Goal: Task Accomplishment & Management: Manage account settings

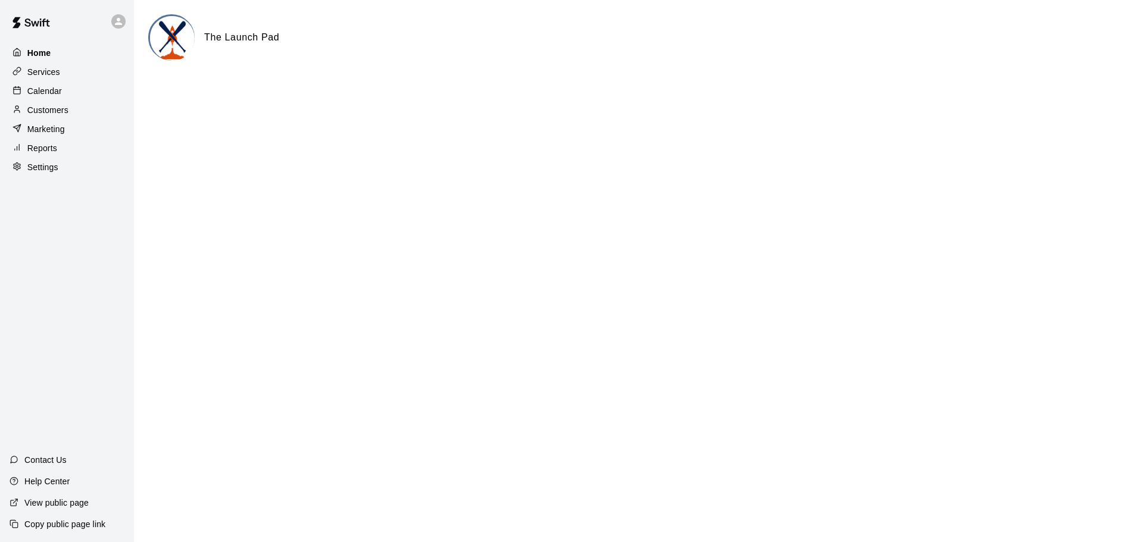
click at [55, 55] on div "Home" at bounding box center [67, 53] width 115 height 18
click at [160, 40] on img at bounding box center [172, 38] width 45 height 45
click at [50, 182] on div "Home Services Calendar Customers Marketing Reports Settings Contact Us Help Cen…" at bounding box center [67, 271] width 134 height 542
click at [50, 173] on p "Settings" at bounding box center [42, 167] width 31 height 12
select select "**"
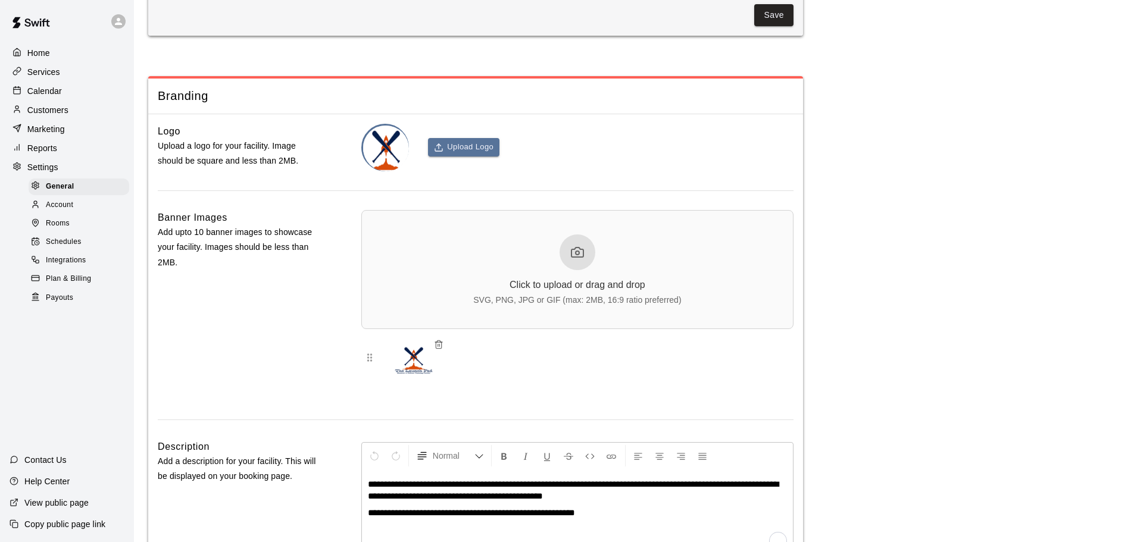
scroll to position [2541, 0]
click at [60, 211] on span "Account" at bounding box center [59, 205] width 27 height 12
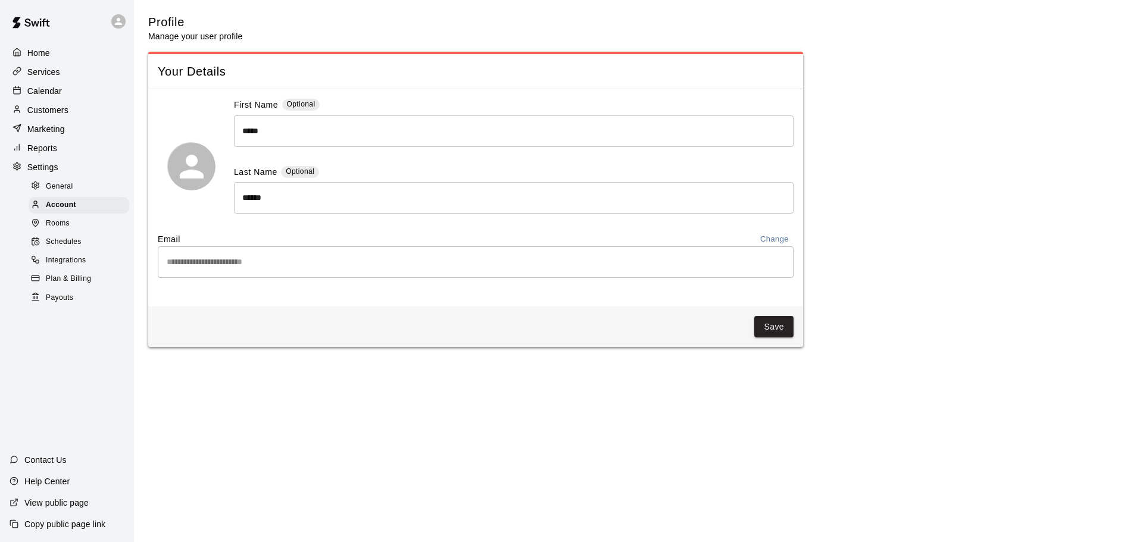
click at [65, 195] on div "General" at bounding box center [79, 187] width 101 height 17
select select "**"
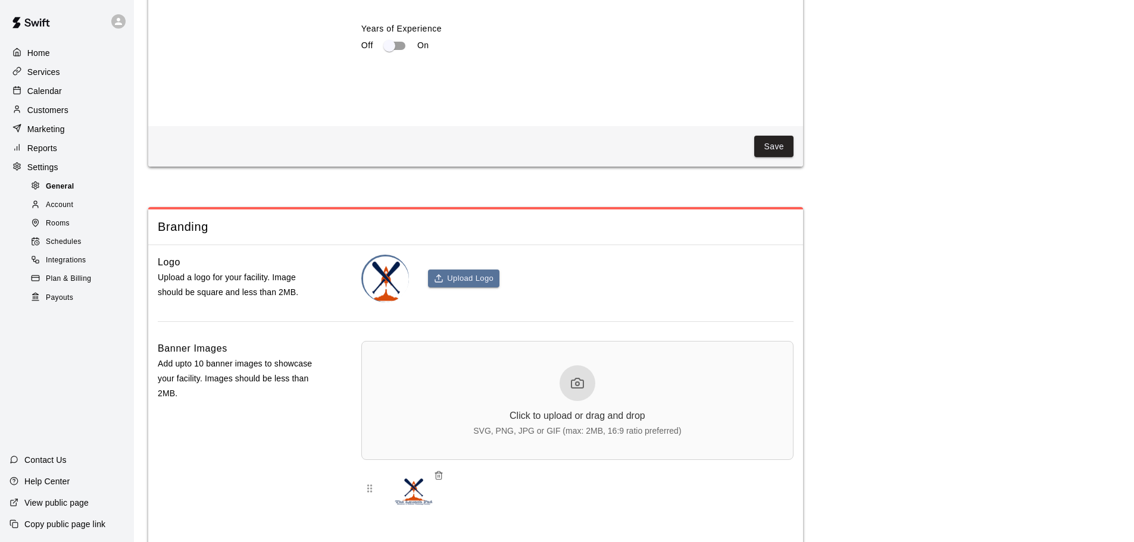
scroll to position [2541, 0]
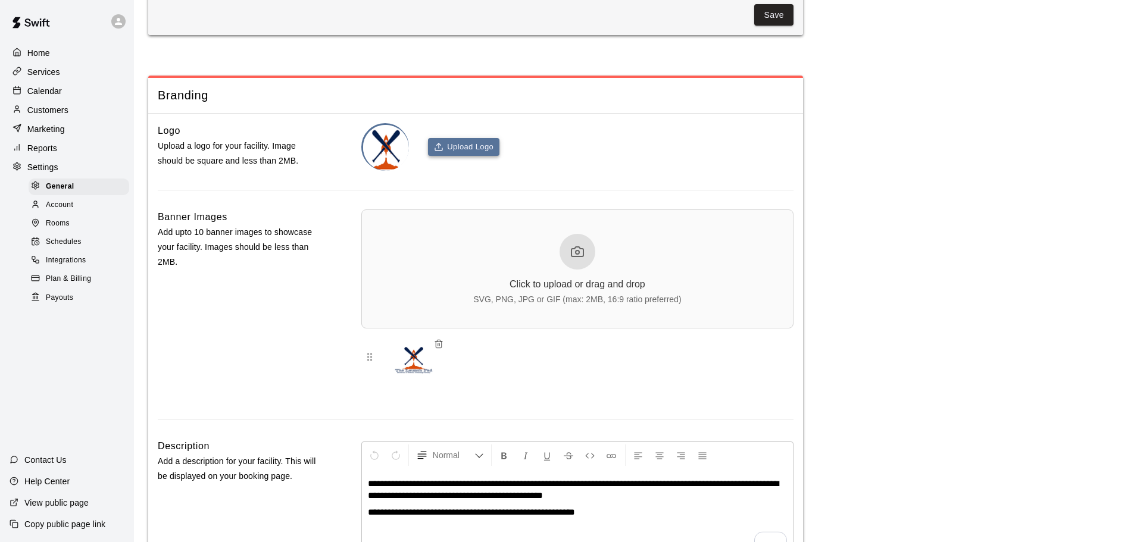
click at [465, 157] on button "Upload Logo" at bounding box center [463, 147] width 71 height 18
click at [489, 157] on button "Upload Logo" at bounding box center [463, 147] width 71 height 18
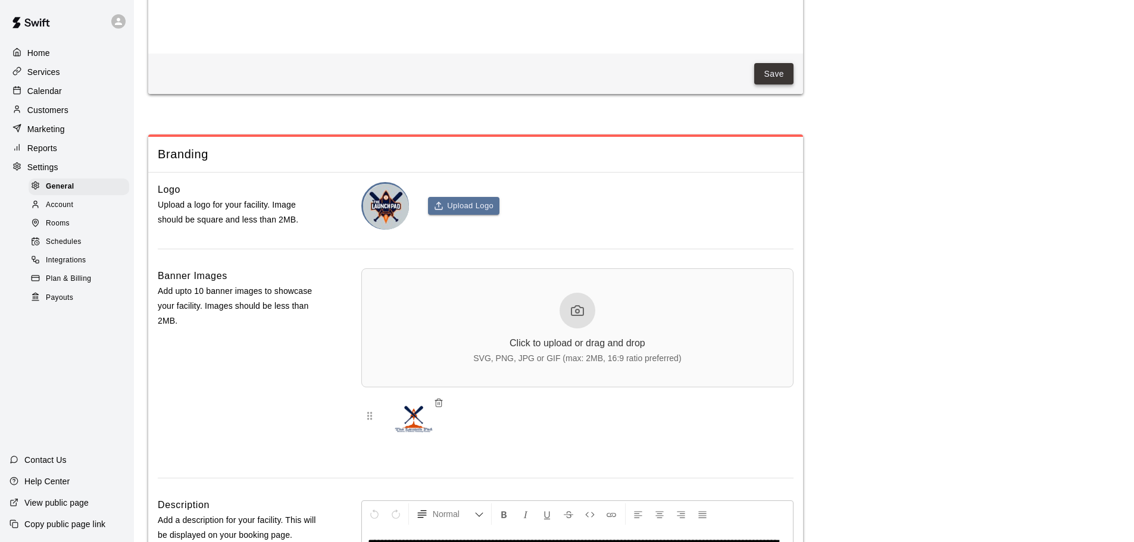
scroll to position [2481, 0]
click at [783, 86] on button "Save" at bounding box center [773, 75] width 39 height 22
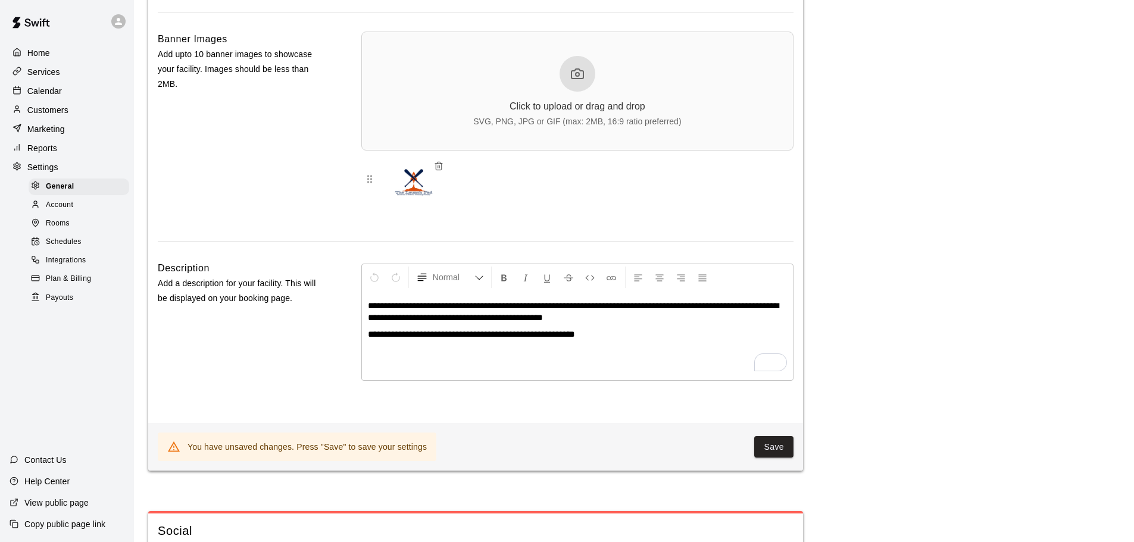
scroll to position [2720, 0]
click at [441, 170] on icon "button" at bounding box center [439, 166] width 10 height 10
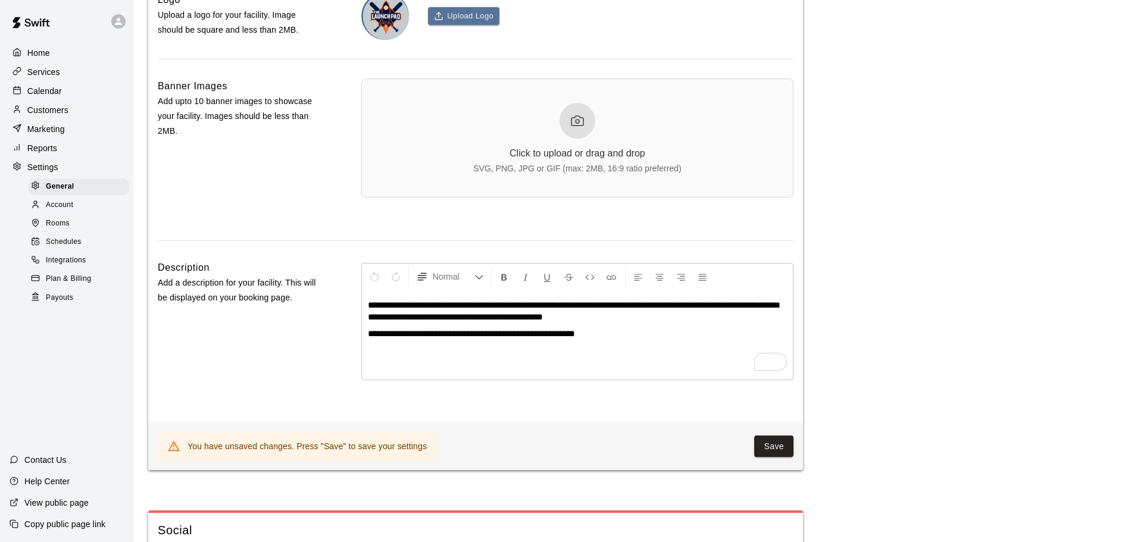
scroll to position [2541, 0]
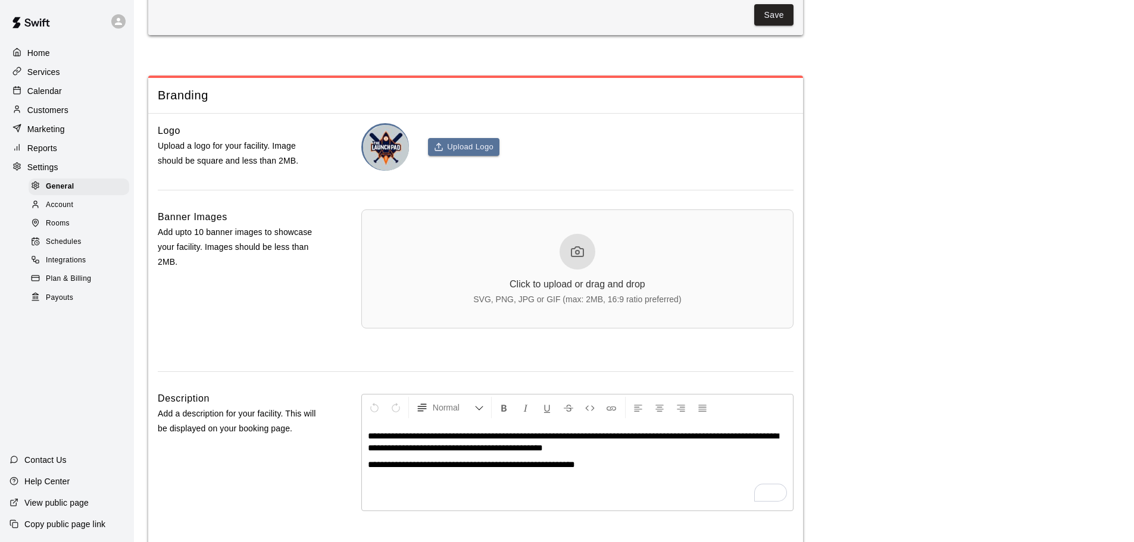
click at [579, 254] on circle at bounding box center [578, 253] width 4 height 4
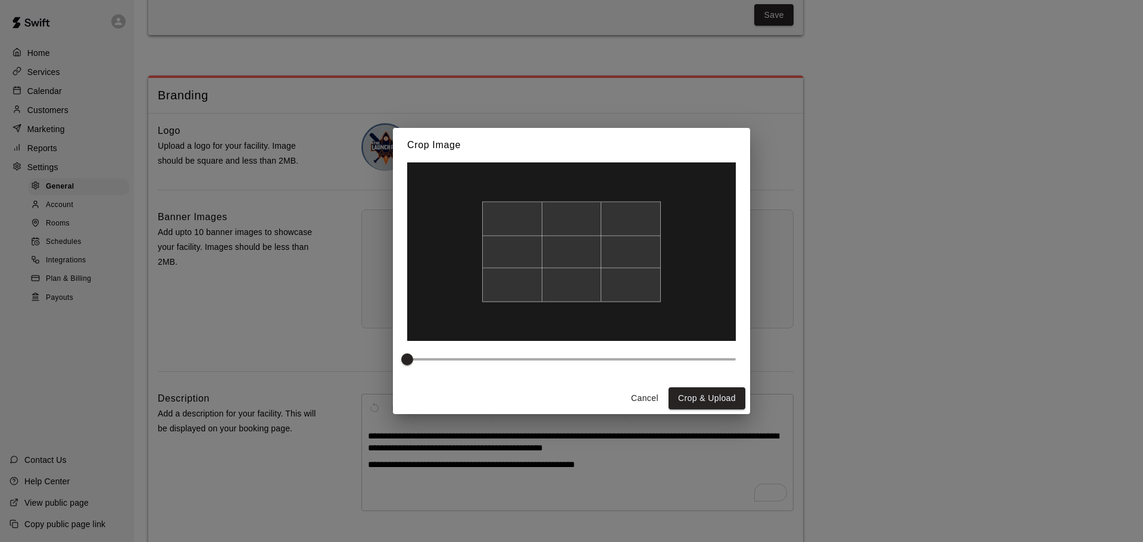
drag, startPoint x: 619, startPoint y: 280, endPoint x: 615, endPoint y: 295, distance: 14.9
click at [615, 295] on div at bounding box center [571, 252] width 179 height 101
drag, startPoint x: 420, startPoint y: 361, endPoint x: 476, endPoint y: 359, distance: 56.0
click at [476, 359] on span at bounding box center [473, 360] width 12 height 12
click at [575, 323] on img at bounding box center [574, 267] width 460 height 250
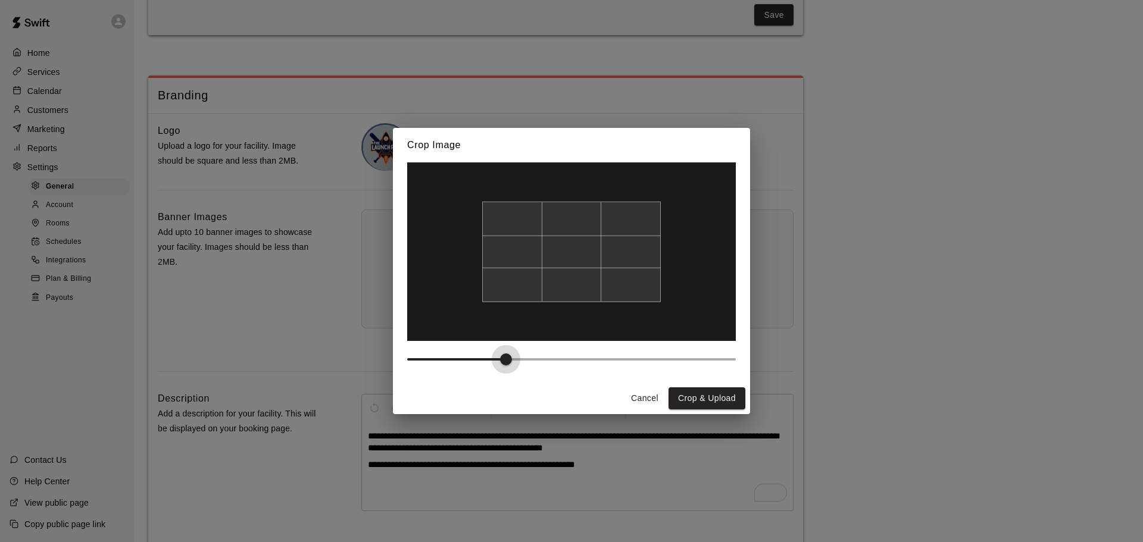
type input "***"
drag, startPoint x: 481, startPoint y: 360, endPoint x: 491, endPoint y: 357, distance: 10.7
click at [491, 357] on span at bounding box center [490, 360] width 12 height 12
click at [582, 325] on img at bounding box center [573, 272] width 493 height 268
click at [715, 393] on button "Crop & Upload" at bounding box center [707, 399] width 77 height 22
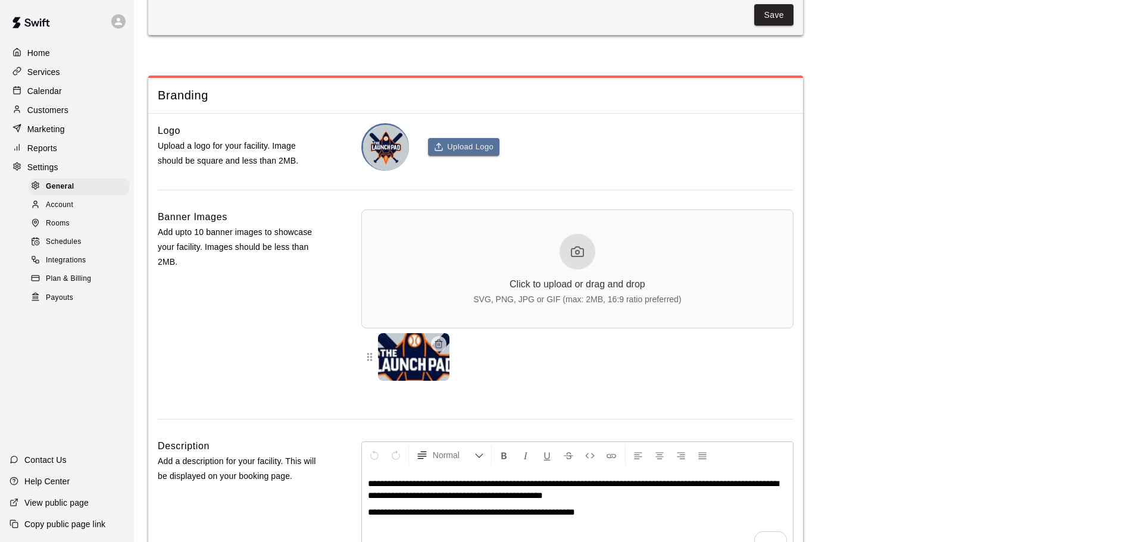
click at [769, 26] on button "Save" at bounding box center [773, 15] width 39 height 22
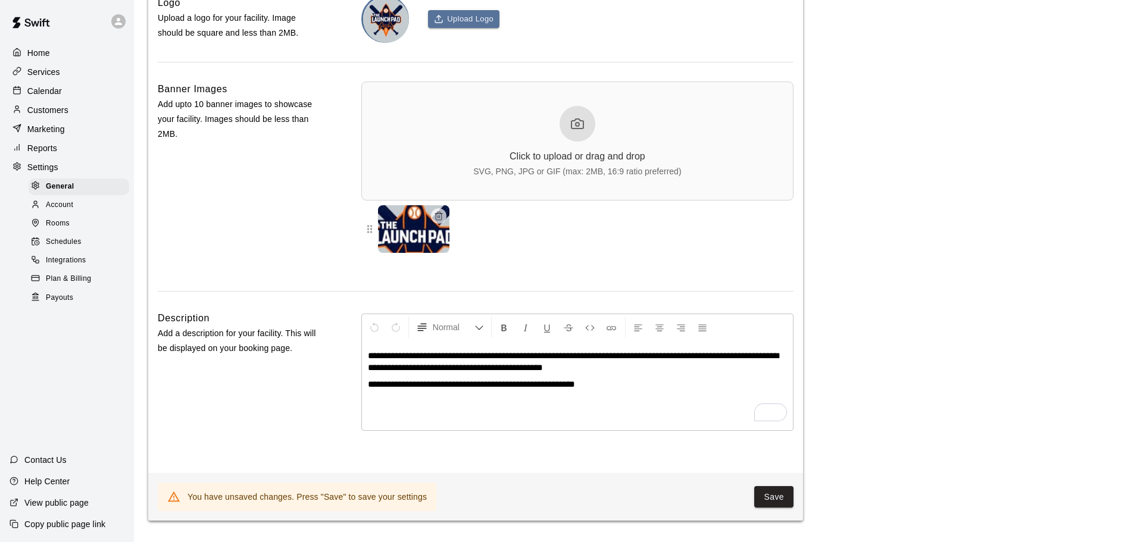
scroll to position [2839, 0]
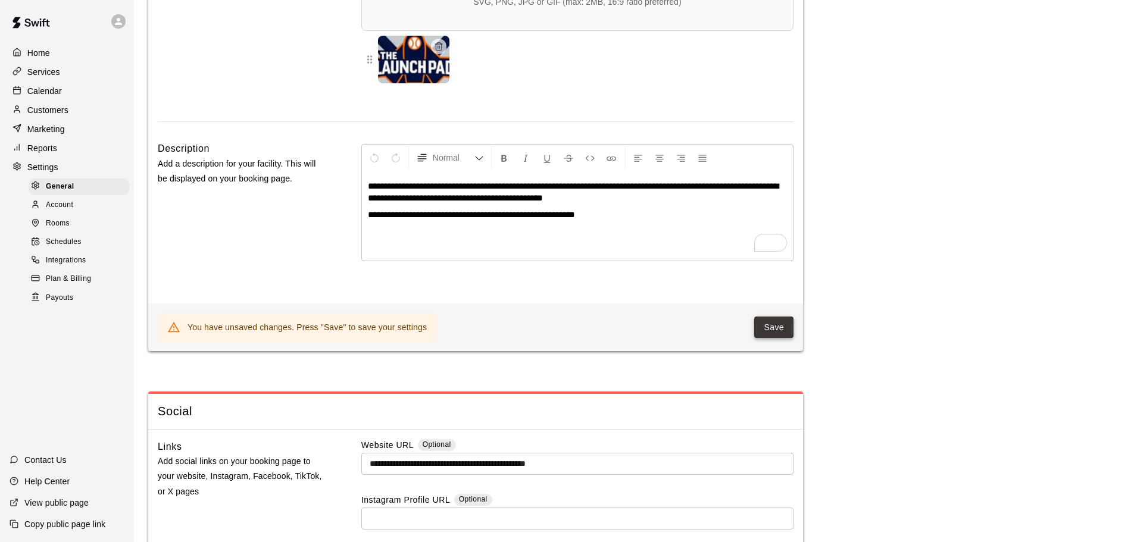
click at [771, 339] on button "Save" at bounding box center [773, 328] width 39 height 22
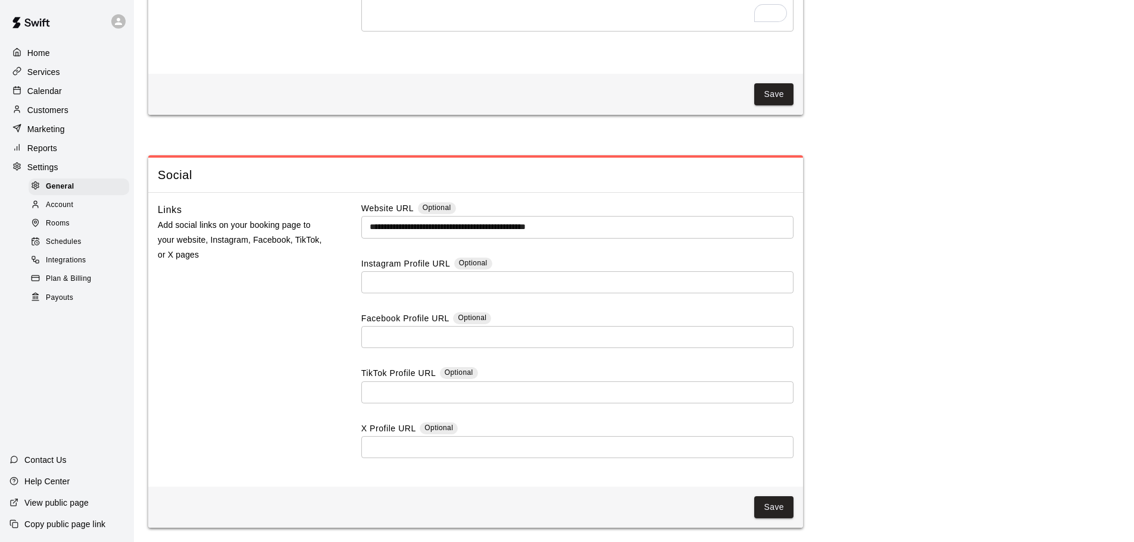
scroll to position [3097, 0]
click at [777, 507] on button "Save" at bounding box center [773, 508] width 39 height 22
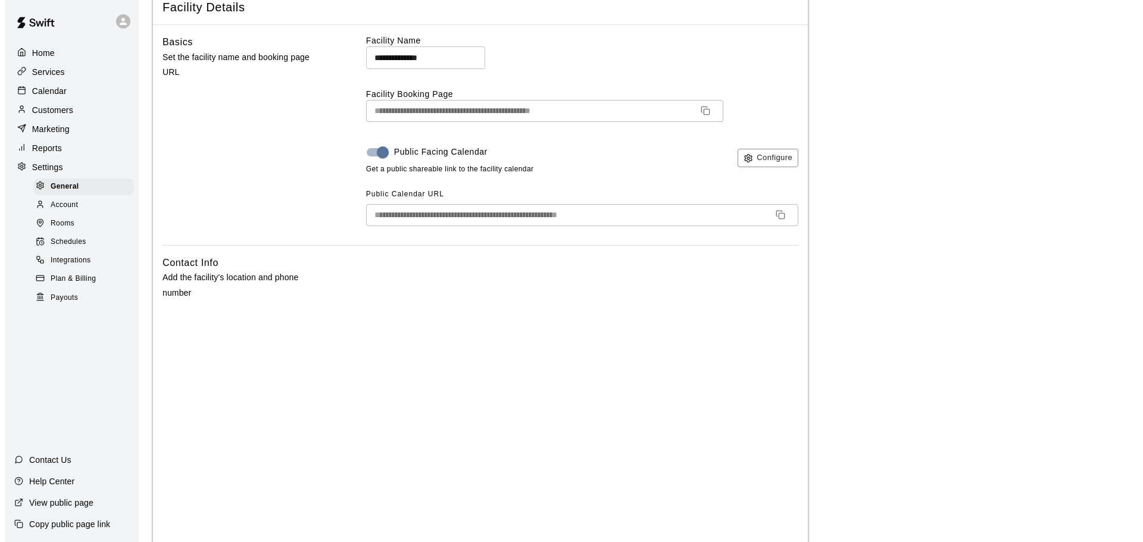
scroll to position [0, 0]
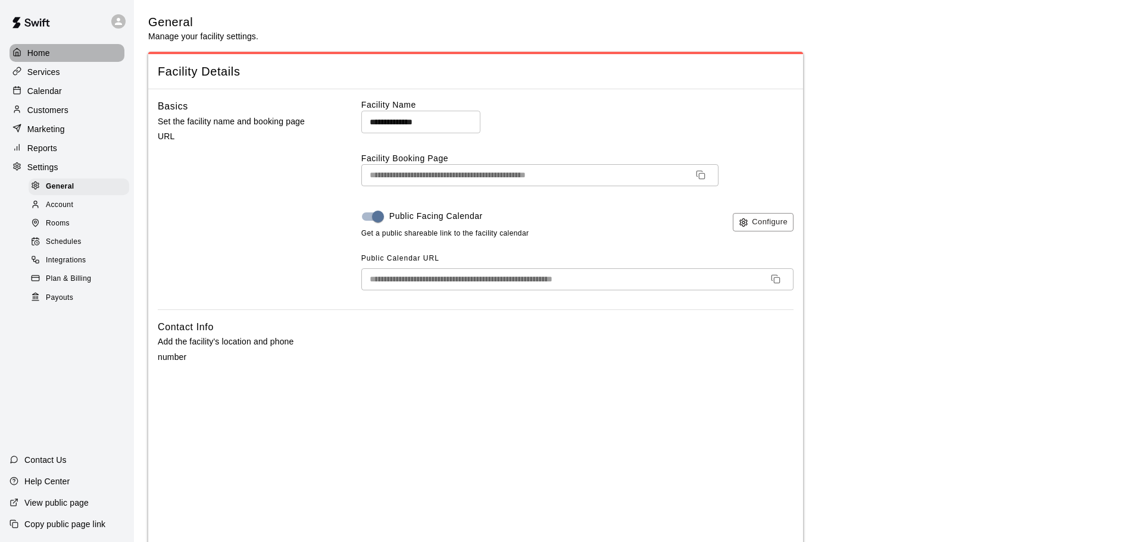
click at [38, 50] on p "Home" at bounding box center [38, 53] width 23 height 12
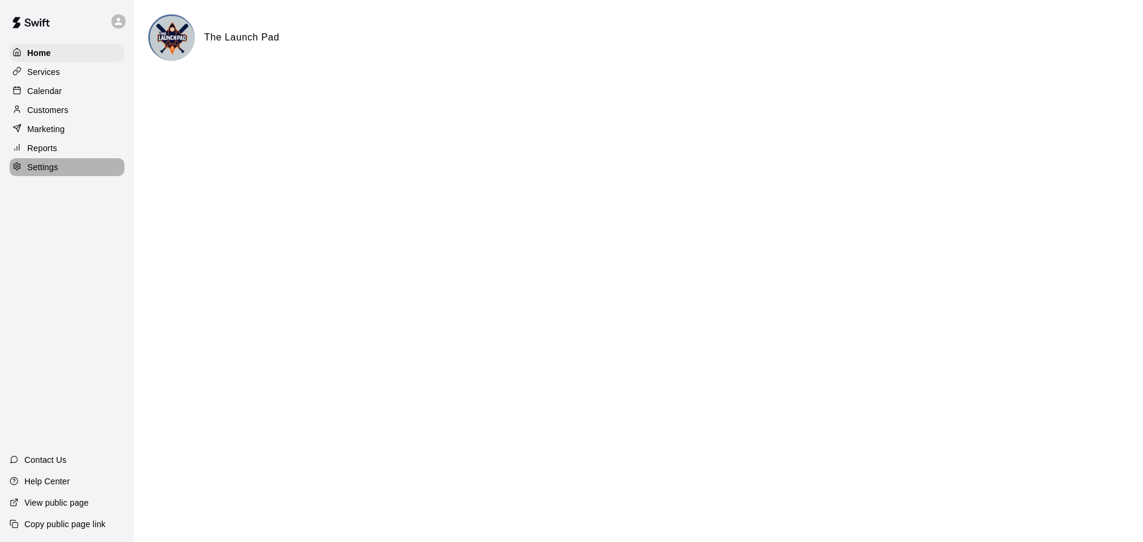
click at [55, 173] on p "Settings" at bounding box center [42, 167] width 31 height 12
select select "**"
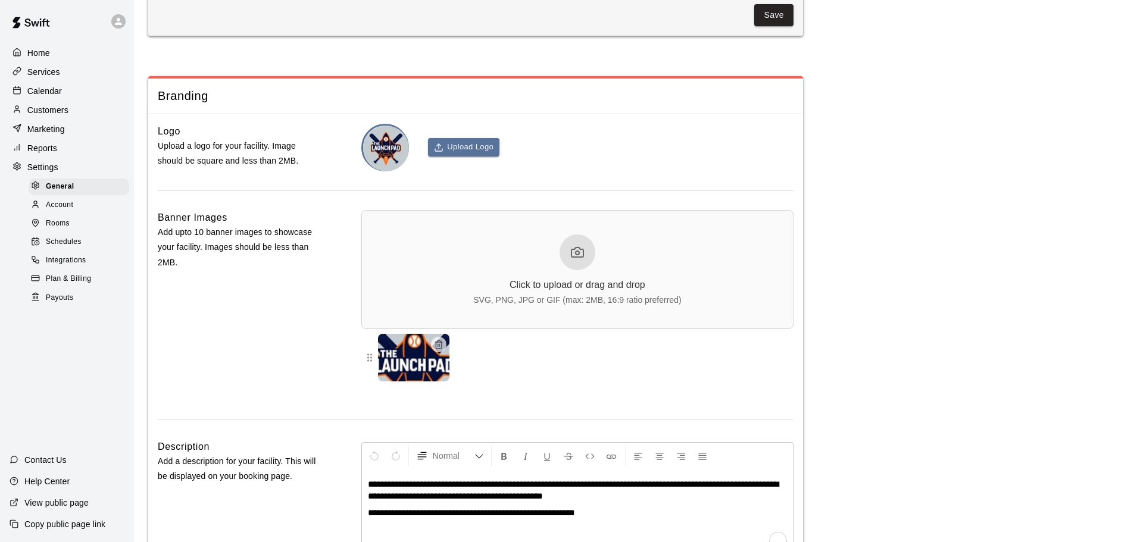
scroll to position [2541, 0]
click at [445, 376] on img at bounding box center [413, 357] width 71 height 48
click at [439, 346] on line "button" at bounding box center [439, 345] width 0 height 2
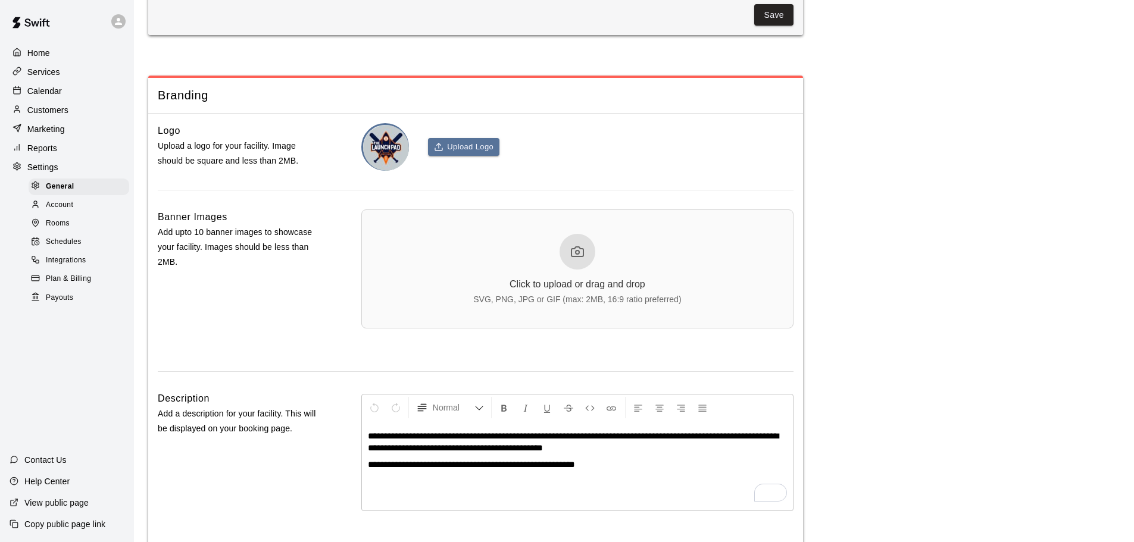
click at [569, 270] on div at bounding box center [578, 252] width 36 height 36
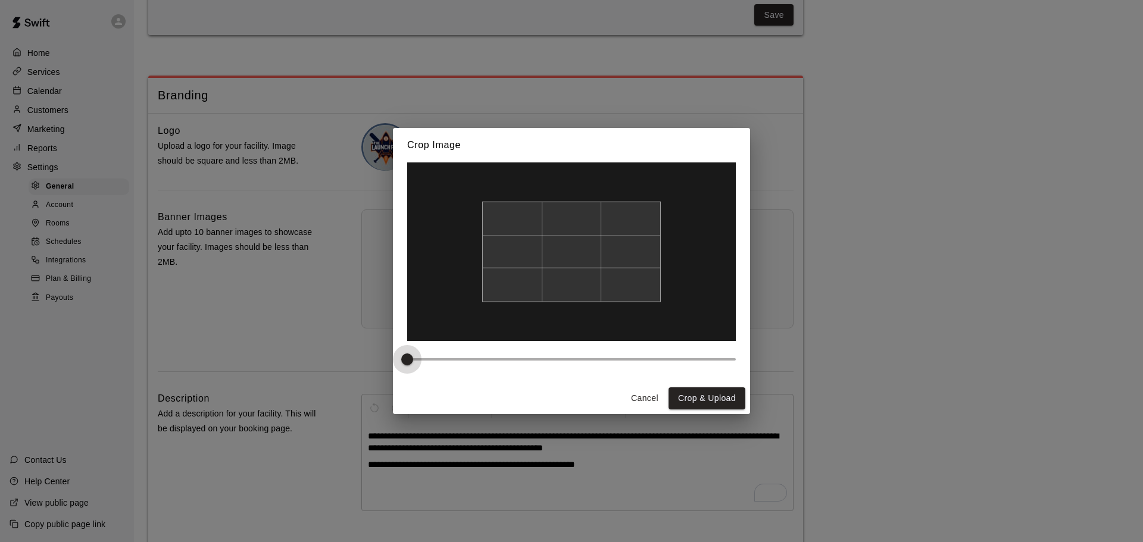
drag, startPoint x: 404, startPoint y: 361, endPoint x: 393, endPoint y: 361, distance: 10.7
click at [393, 361] on div at bounding box center [571, 273] width 357 height 220
drag, startPoint x: 569, startPoint y: 310, endPoint x: 566, endPoint y: 322, distance: 12.3
click at [566, 322] on img at bounding box center [571, 263] width 329 height 179
click at [683, 391] on button "Crop & Upload" at bounding box center [707, 399] width 77 height 22
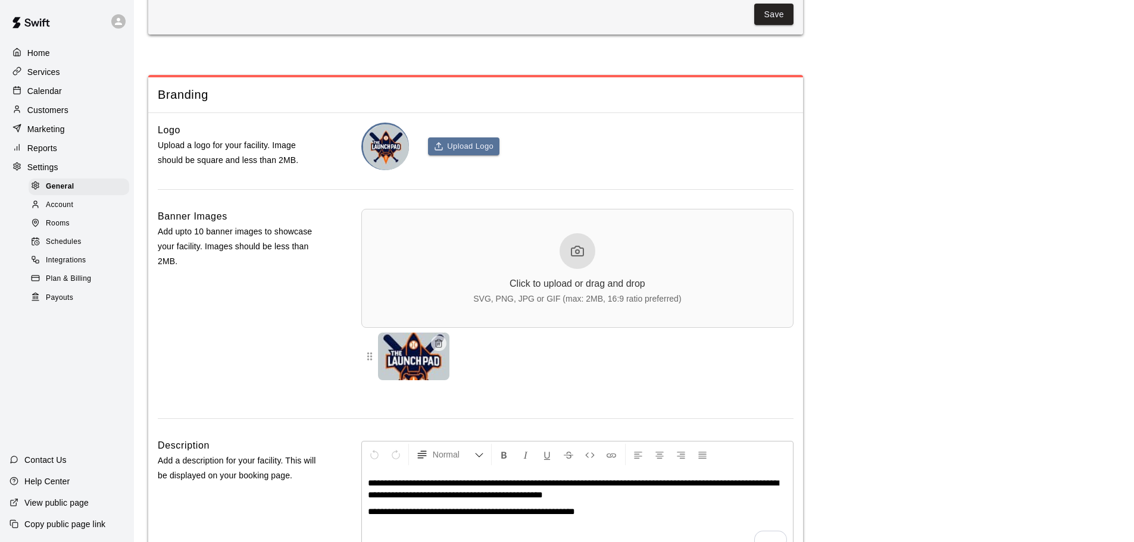
scroll to position [2779, 0]
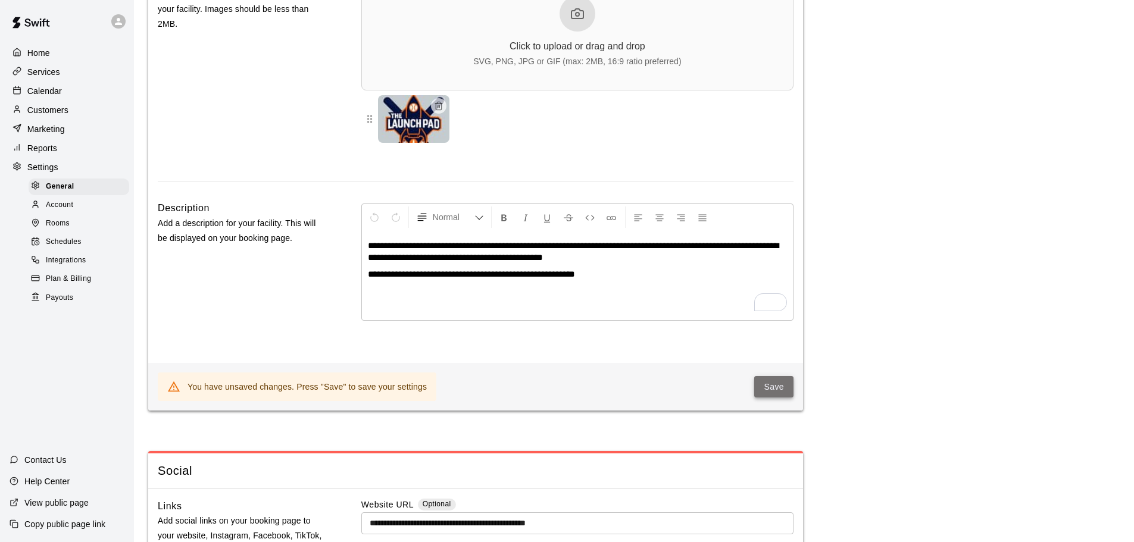
click at [769, 398] on button "Save" at bounding box center [773, 387] width 39 height 22
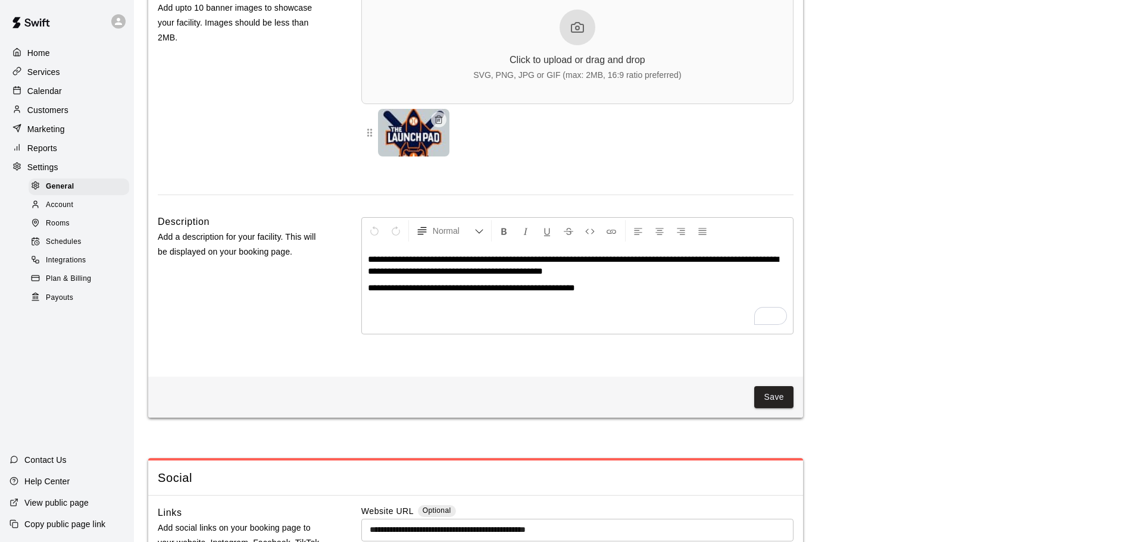
scroll to position [2660, 0]
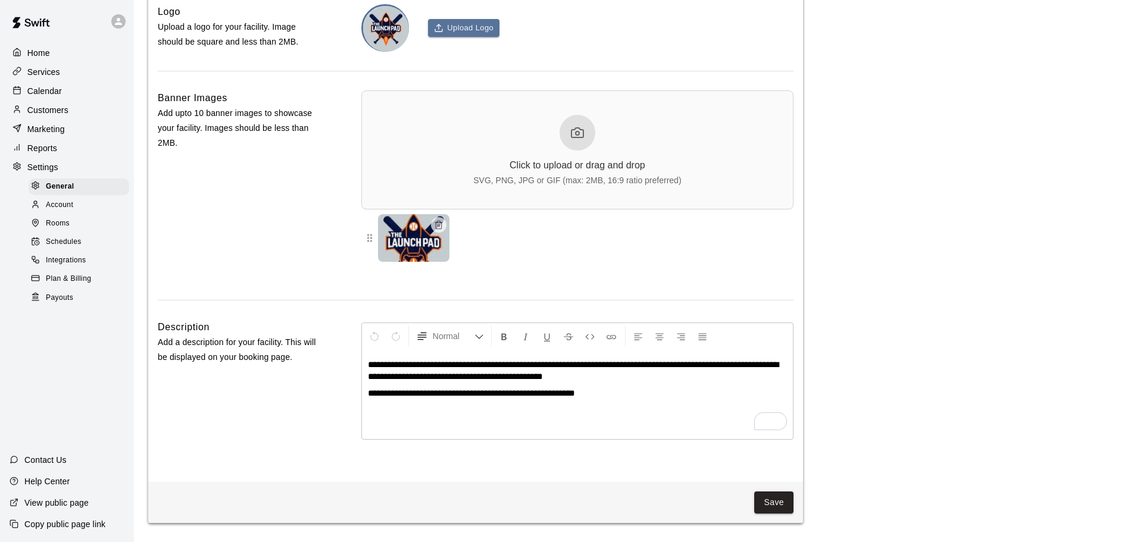
click at [576, 151] on div at bounding box center [578, 133] width 36 height 36
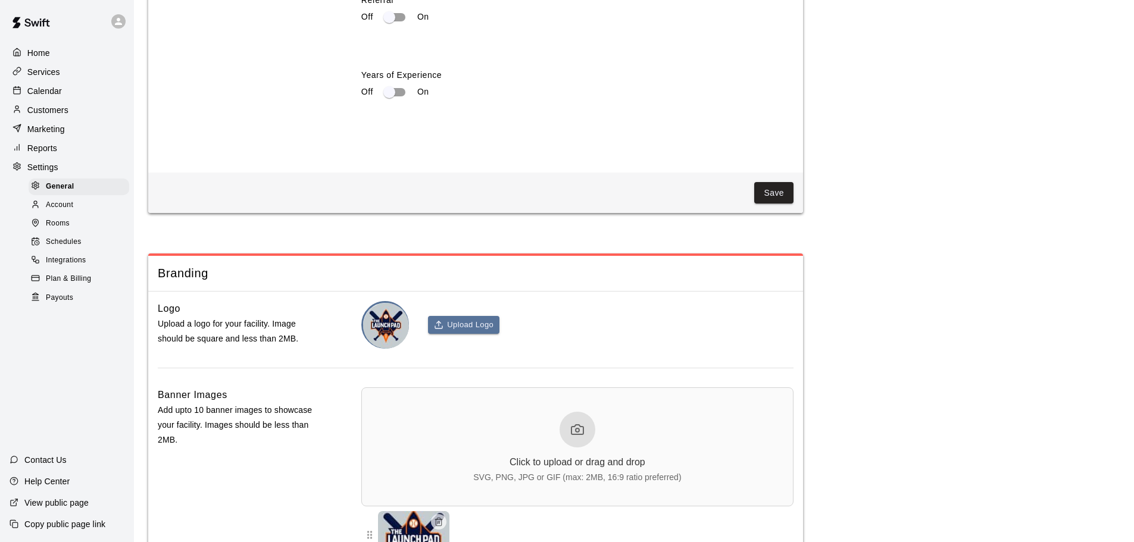
scroll to position [2600, 0]
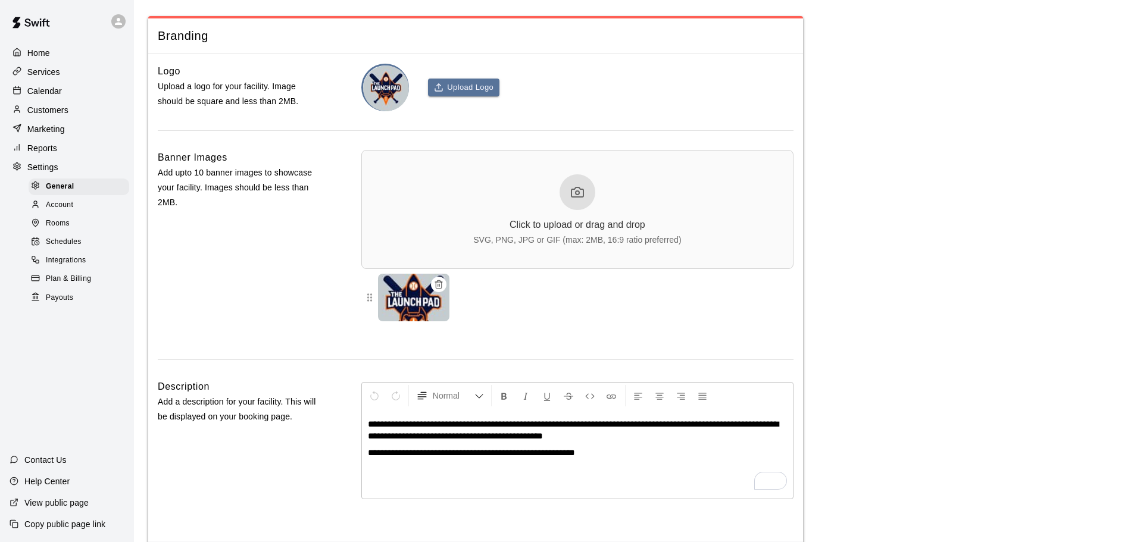
click at [440, 292] on button "button" at bounding box center [438, 284] width 15 height 15
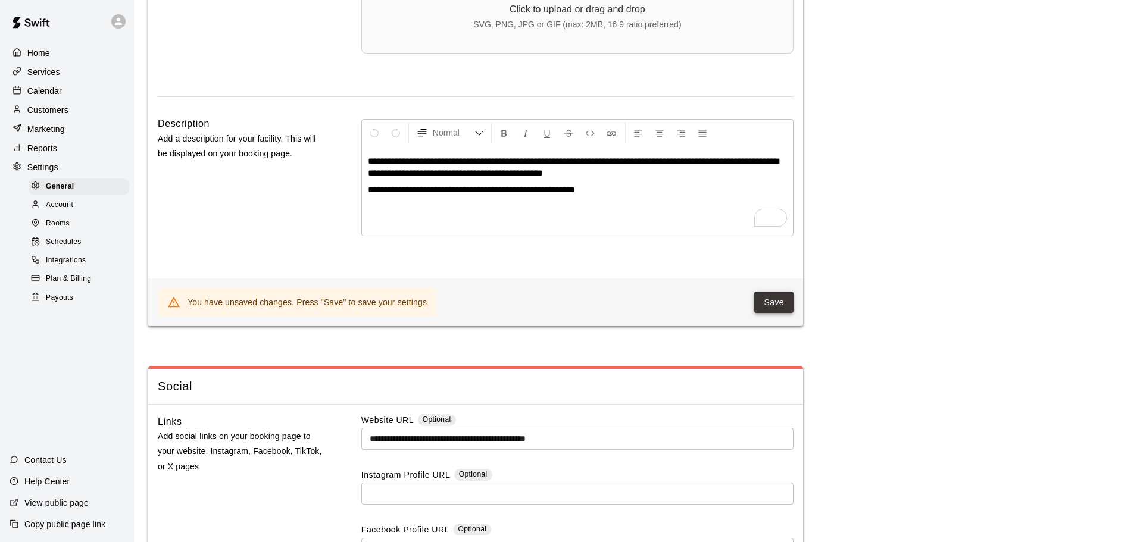
scroll to position [2779, 0]
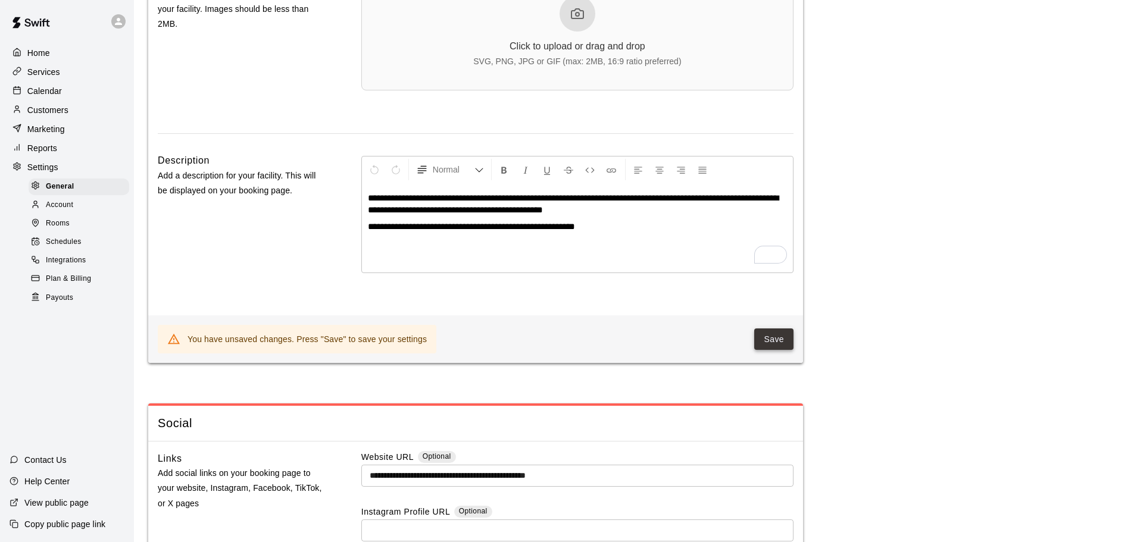
click at [768, 351] on button "Save" at bounding box center [773, 340] width 39 height 22
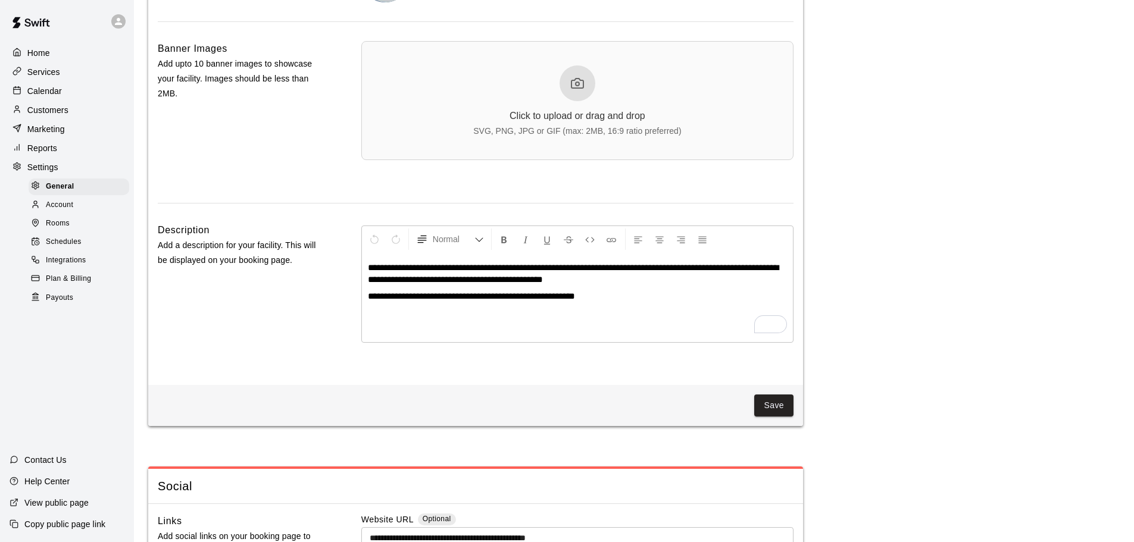
scroll to position [2660, 0]
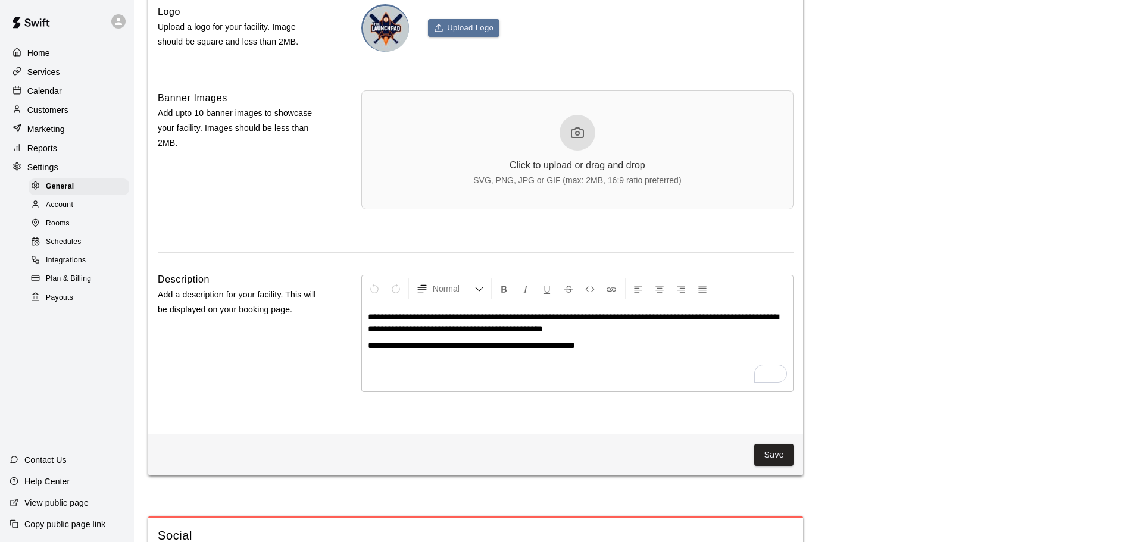
click at [518, 171] on div "Click to upload or drag and drop" at bounding box center [578, 165] width 136 height 11
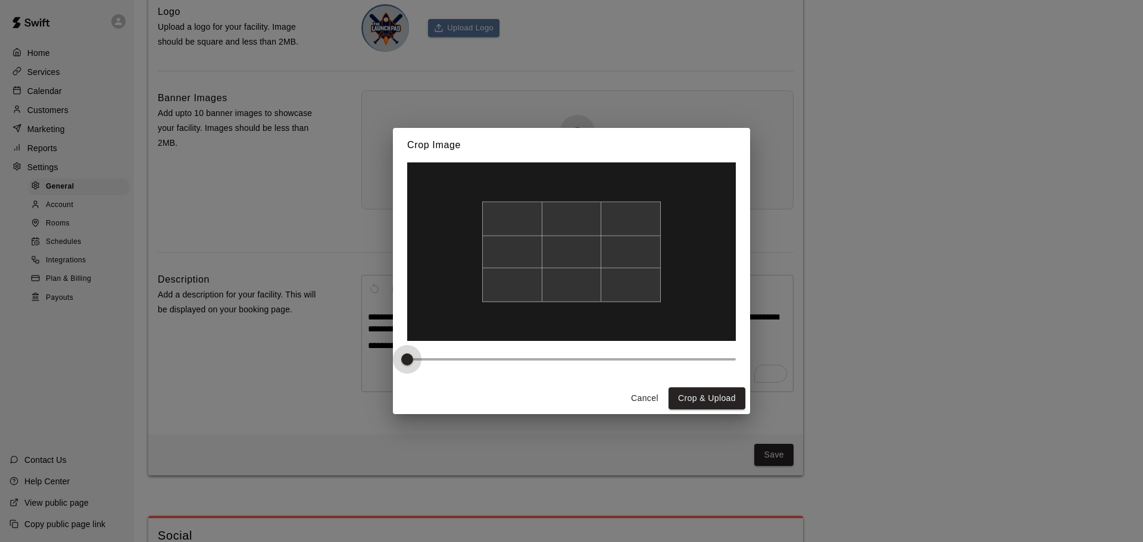
type input "***"
drag, startPoint x: 407, startPoint y: 360, endPoint x: 426, endPoint y: 363, distance: 19.4
click at [426, 363] on span at bounding box center [424, 360] width 12 height 12
drag, startPoint x: 589, startPoint y: 277, endPoint x: 592, endPoint y: 292, distance: 15.2
click at [592, 292] on div at bounding box center [571, 252] width 179 height 101
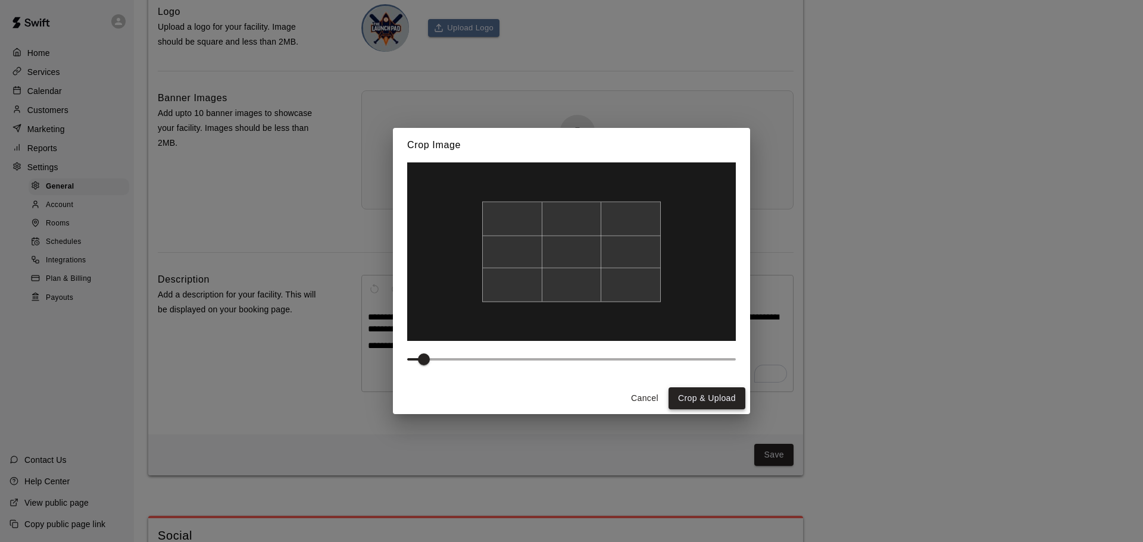
click at [732, 400] on button "Crop & Upload" at bounding box center [707, 399] width 77 height 22
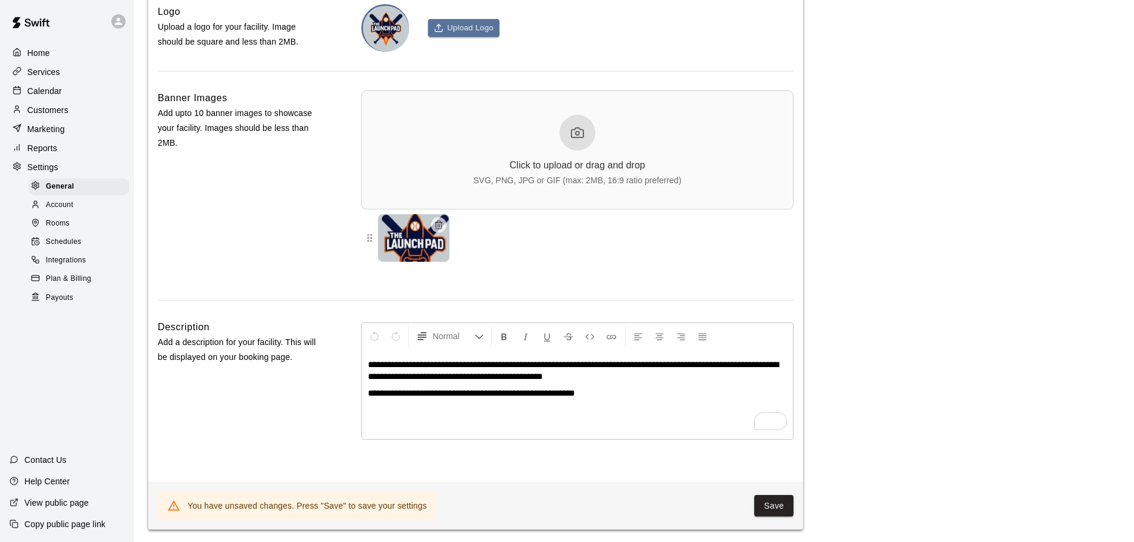
click at [788, 517] on button "Save" at bounding box center [773, 506] width 39 height 22
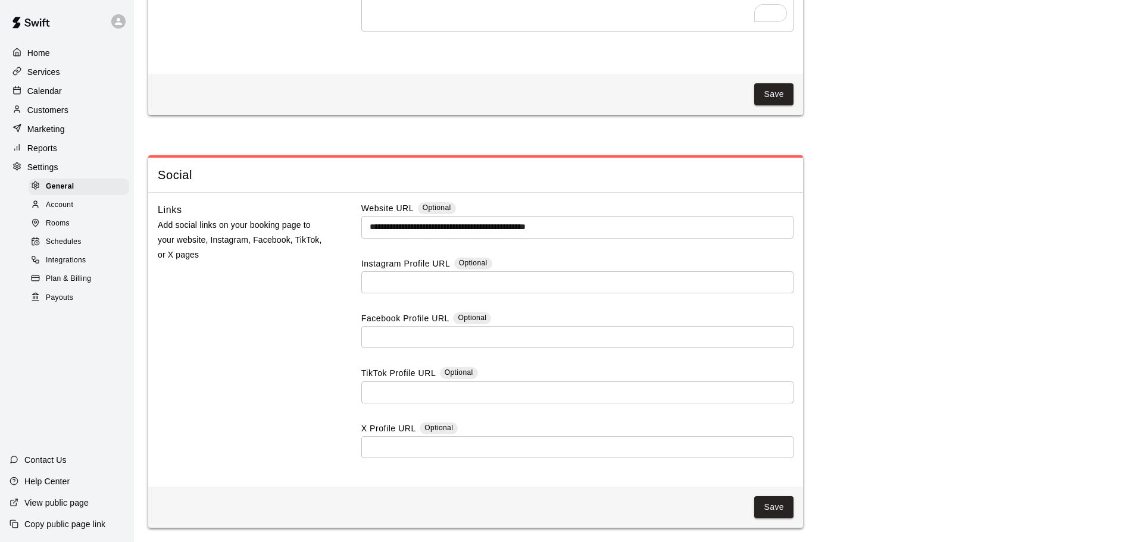
scroll to position [3097, 0]
click at [791, 513] on button "Save" at bounding box center [773, 508] width 39 height 22
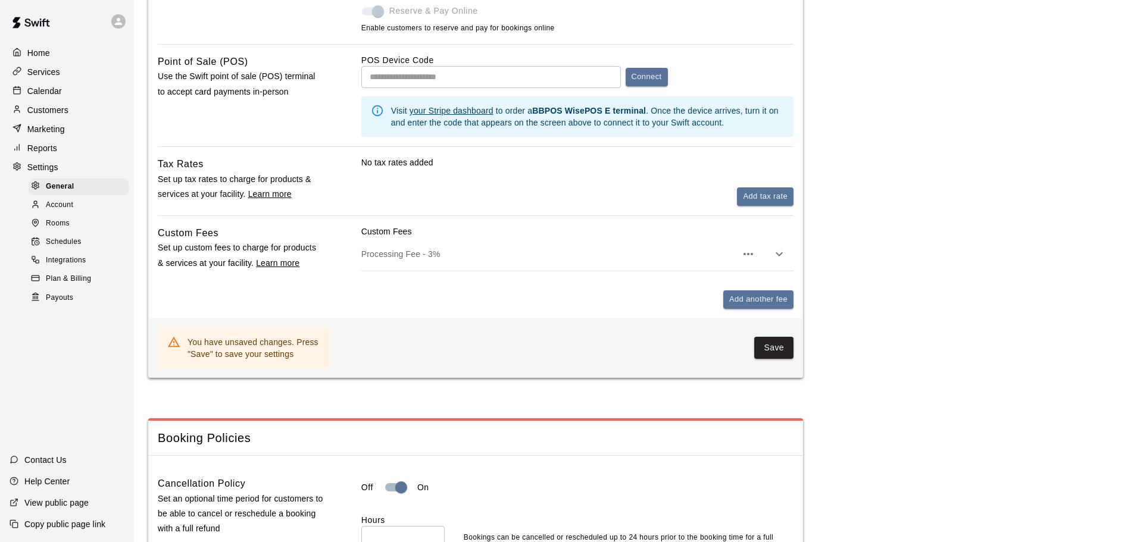
scroll to position [715, 0]
click at [772, 348] on button "Save" at bounding box center [773, 347] width 39 height 22
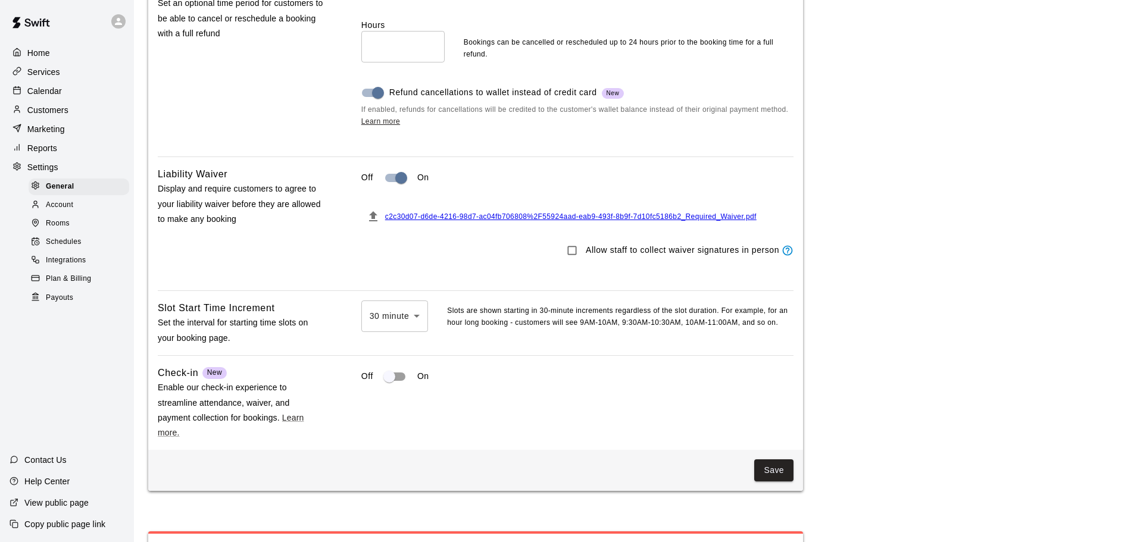
scroll to position [1251, 0]
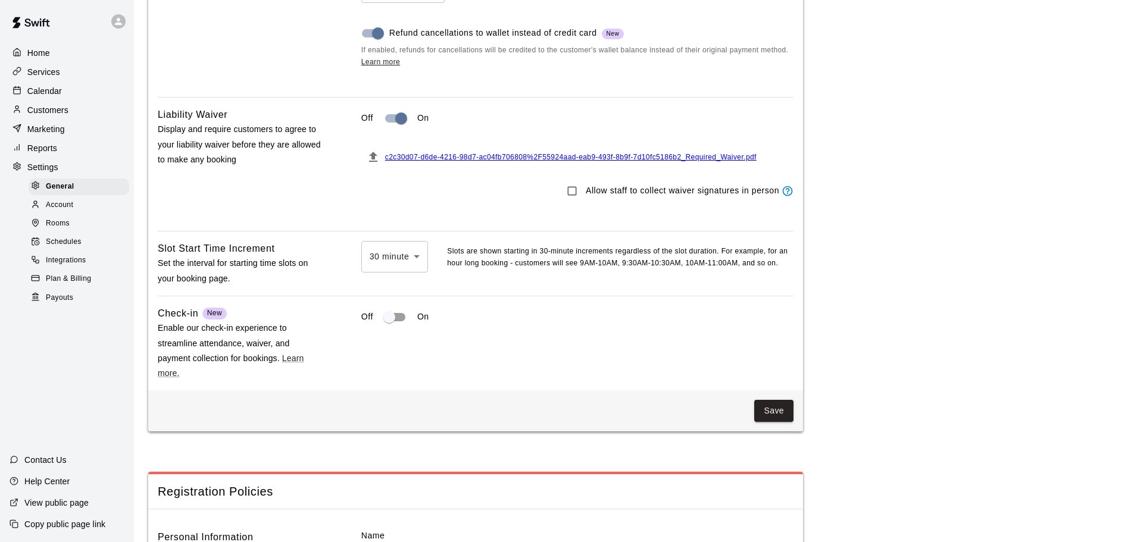
click at [777, 422] on button "Save" at bounding box center [773, 411] width 39 height 22
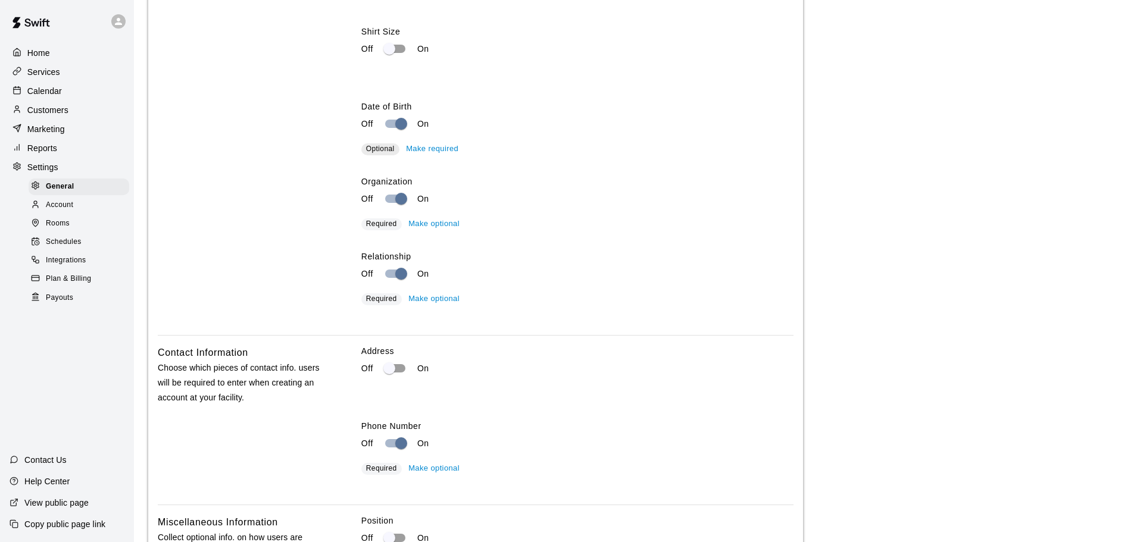
scroll to position [1906, 0]
click at [383, 227] on span "Required" at bounding box center [381, 223] width 31 height 8
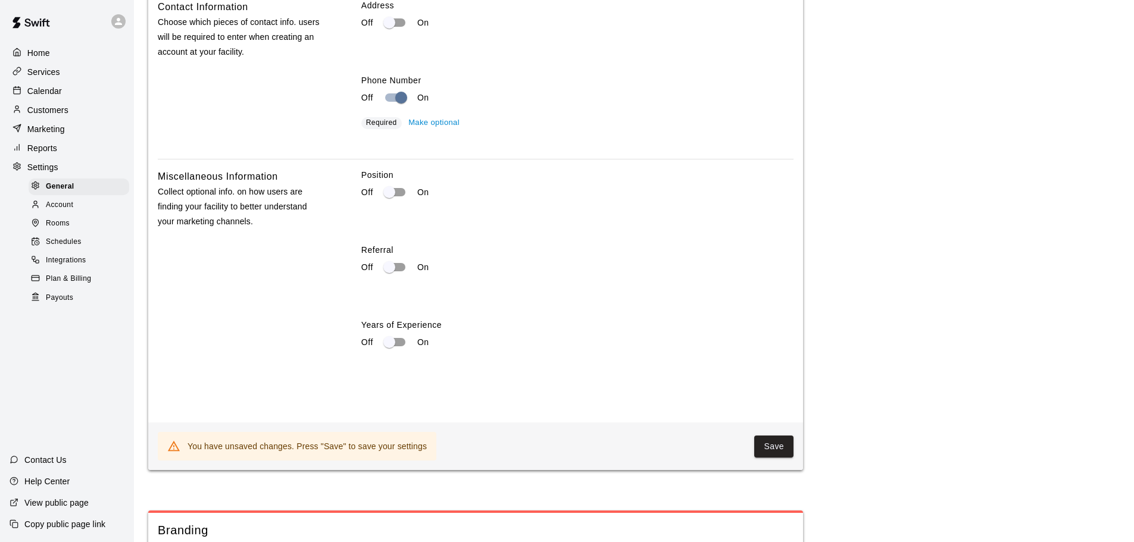
scroll to position [2263, 0]
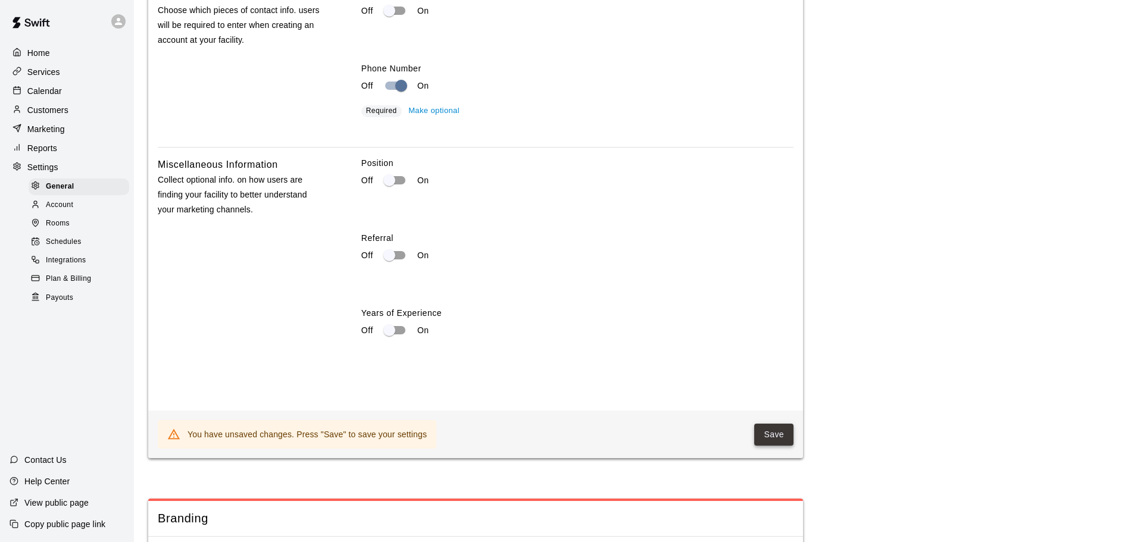
click at [793, 446] on button "Save" at bounding box center [773, 435] width 39 height 22
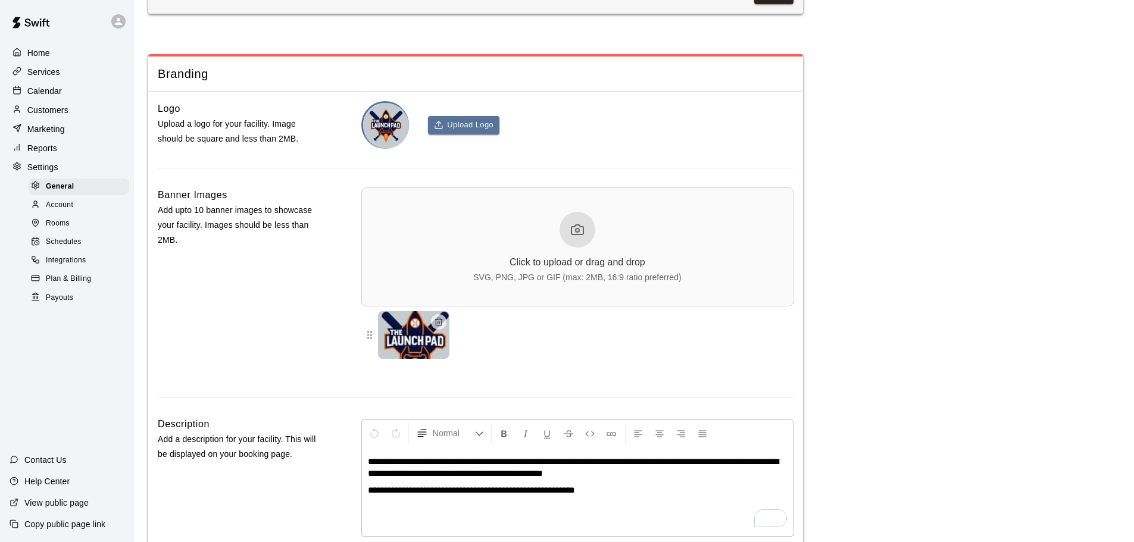
scroll to position [2739, 0]
